Goal: Check status: Check status

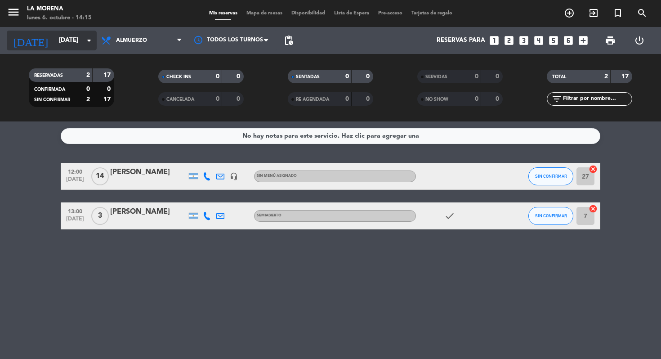
click at [80, 46] on input "[DATE]" at bounding box center [94, 40] width 80 height 16
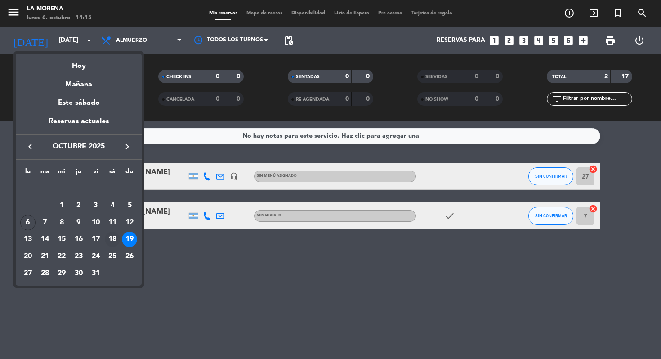
click at [107, 239] on div "18" at bounding box center [112, 239] width 15 height 15
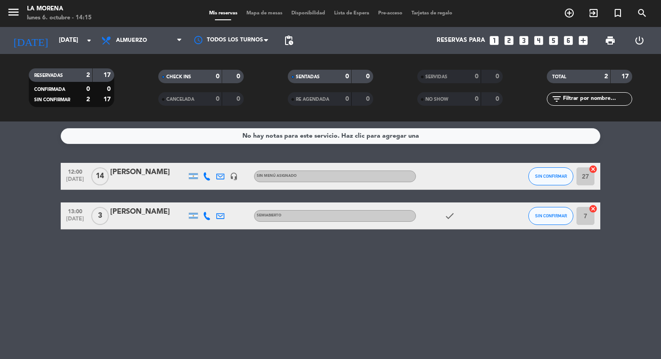
type input "[DATE]"
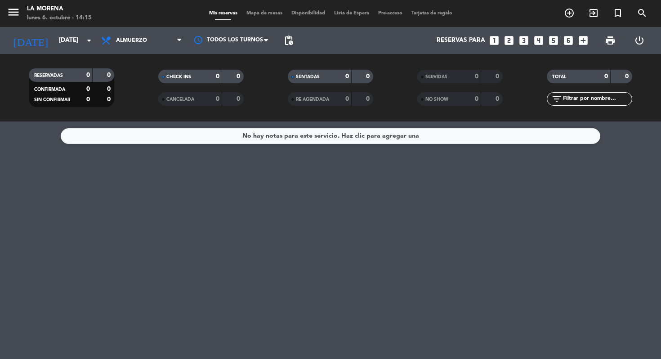
click at [134, 58] on div "RESERVADAS 0 0 CONFIRMADA 0 0 SIN CONFIRMAR 0 0 CHECK INS 0 0 CANCELADA 0 0 SEN…" at bounding box center [330, 87] width 661 height 67
click at [134, 55] on div "RESERVADAS 0 0 CONFIRMADA 0 0 SIN CONFIRMAR 0 0 CHECK INS 0 0 CANCELADA 0 0 SEN…" at bounding box center [330, 87] width 661 height 67
click at [134, 49] on span "Almuerzo" at bounding box center [142, 41] width 90 height 20
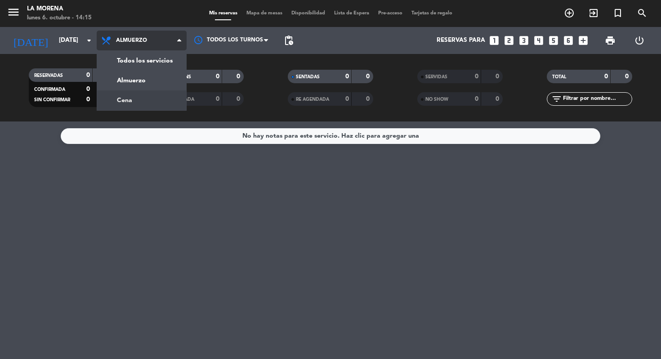
click at [140, 99] on div "menu La Morena [DATE] 6. octubre - 14:15 Mis reservas Mapa de mesas Disponibili…" at bounding box center [330, 60] width 661 height 121
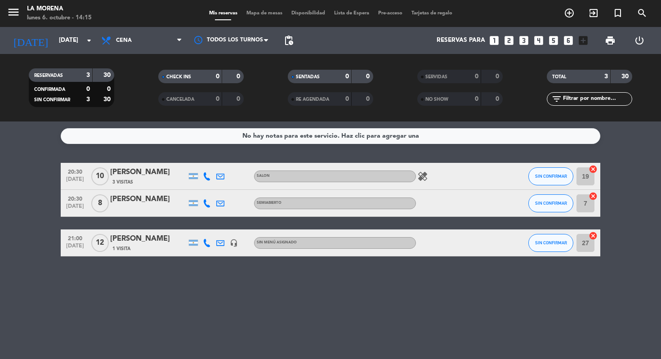
click at [121, 247] on span "1 Visita" at bounding box center [121, 248] width 18 height 7
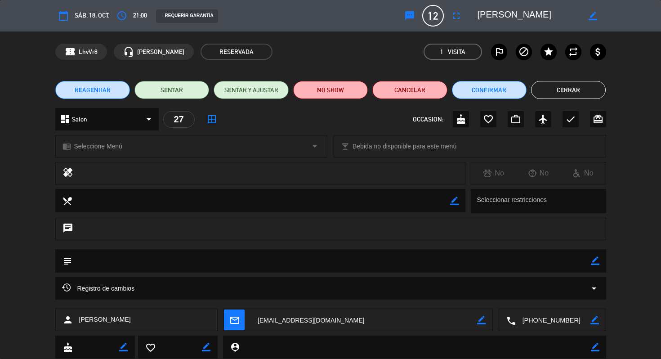
click at [570, 85] on button "Cerrar" at bounding box center [568, 90] width 75 height 18
